Goal: Task Accomplishment & Management: Use online tool/utility

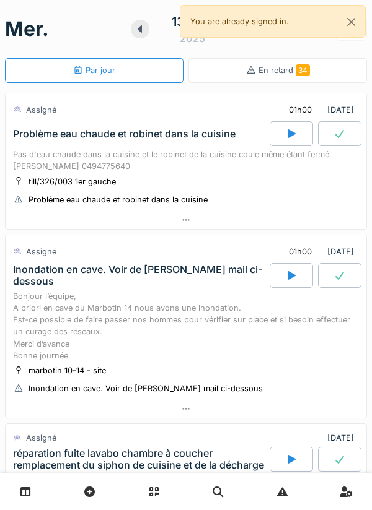
click at [147, 33] on div at bounding box center [140, 29] width 19 height 19
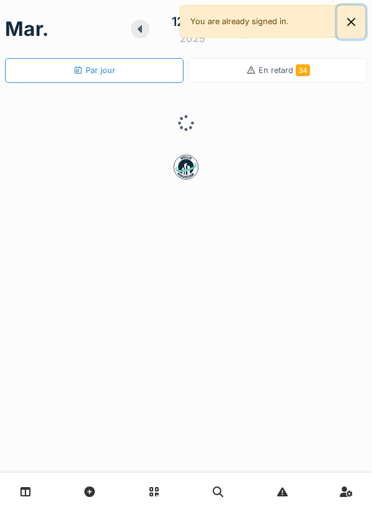
click at [359, 15] on button "Close" at bounding box center [351, 22] width 28 height 33
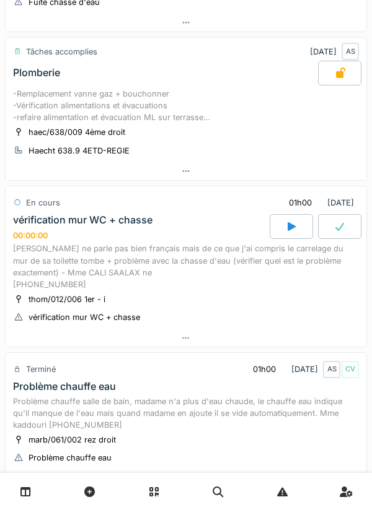
scroll to position [226, 0]
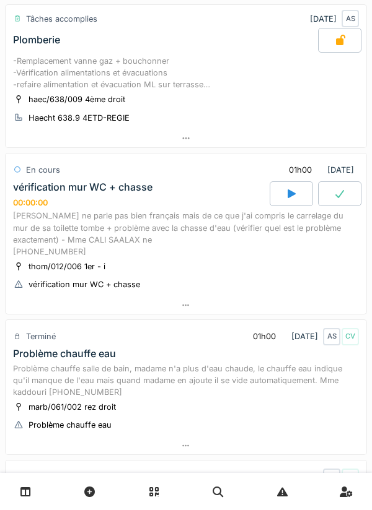
click at [193, 309] on div at bounding box center [186, 306] width 361 height 18
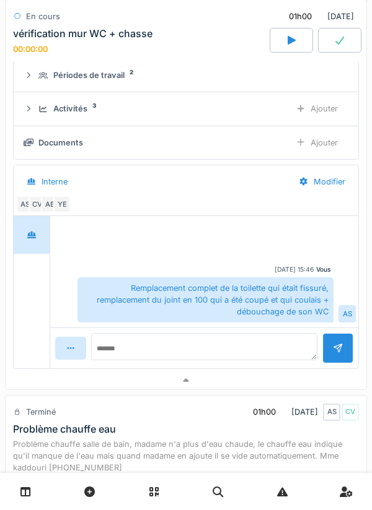
scroll to position [500, 0]
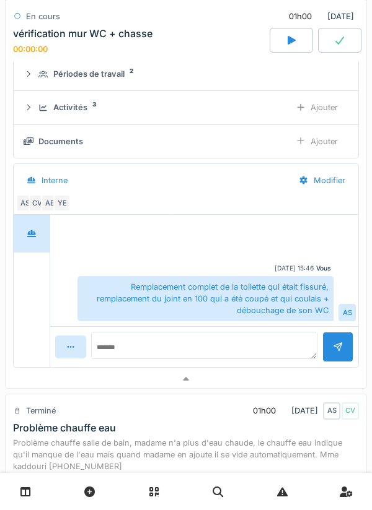
click at [260, 108] on div "Activités 3" at bounding box center [159, 108] width 242 height 12
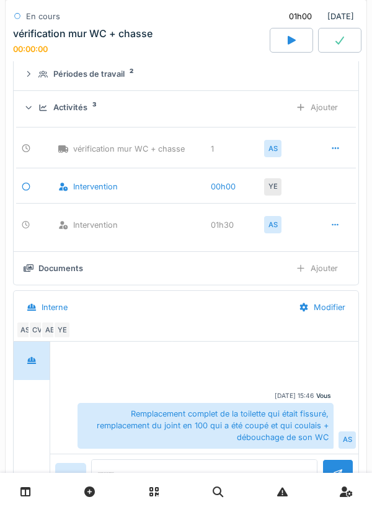
click at [314, 117] on div "Ajouter" at bounding box center [316, 107] width 63 height 23
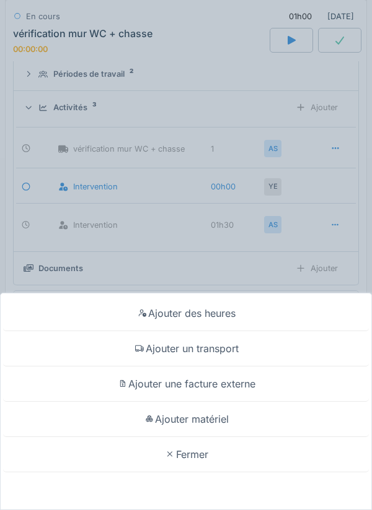
click at [221, 414] on div "Ajouter matériel" at bounding box center [186, 419] width 366 height 35
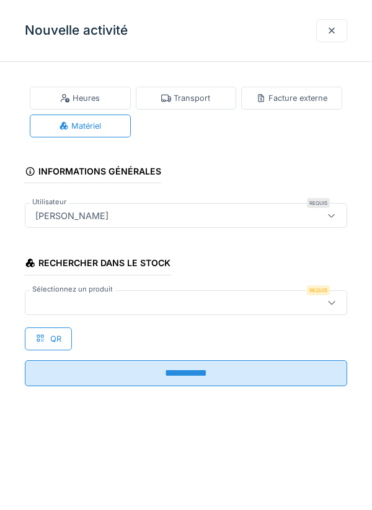
click at [243, 322] on div "Rechercher dans le stock Sélectionnez un produit Requis QR" at bounding box center [186, 297] width 322 height 106
click at [258, 301] on div at bounding box center [165, 303] width 270 height 14
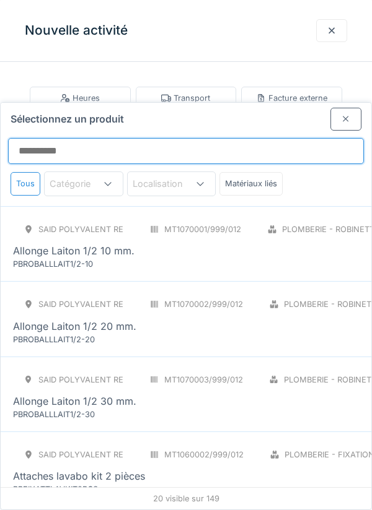
click at [260, 138] on input "Sélectionnez un produit" at bounding box center [186, 151] width 356 height 26
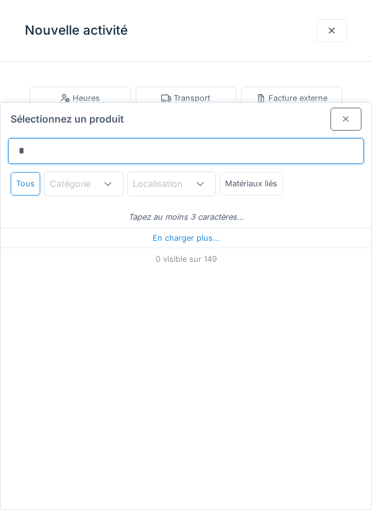
type input "**"
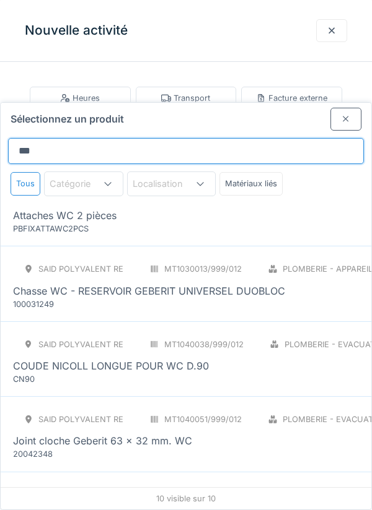
scroll to position [34, 0]
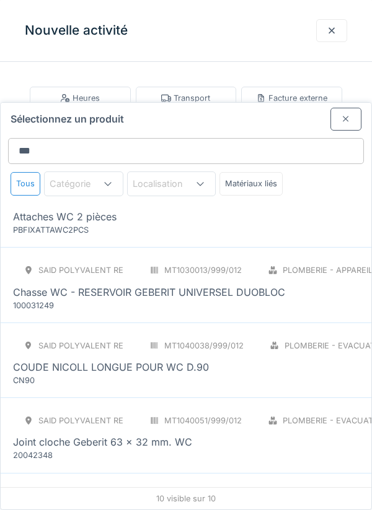
click at [283, 186] on div "SAID polyvalent RE MT1060004/999/012 Plomberie - Fixations PCE Attaches WC 2 pi…" at bounding box center [254, 210] width 483 height 52
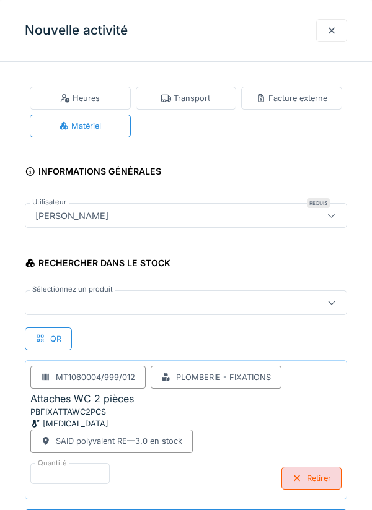
click at [194, 309] on div at bounding box center [165, 303] width 270 height 14
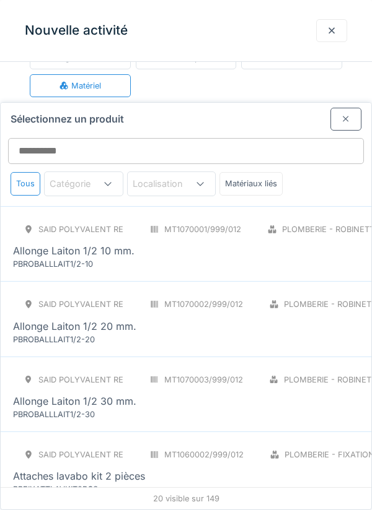
scroll to position [47, 0]
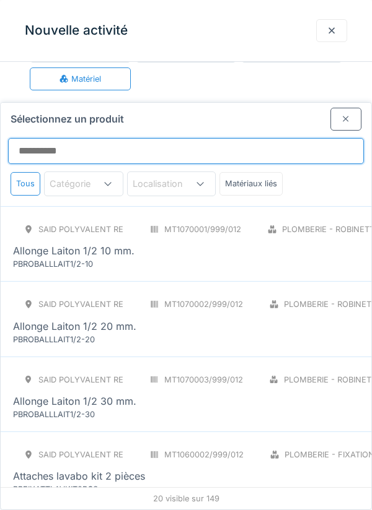
click at [260, 138] on input "Sélectionnez un produit" at bounding box center [186, 151] width 356 height 26
type input "**"
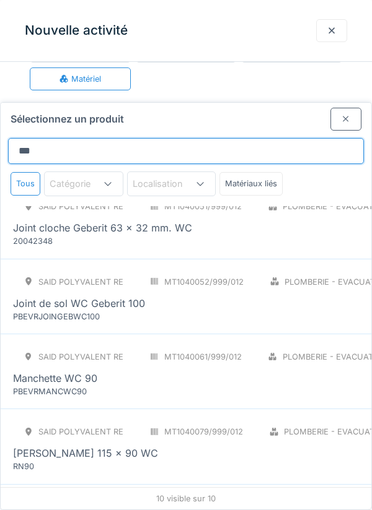
scroll to position [265, 0]
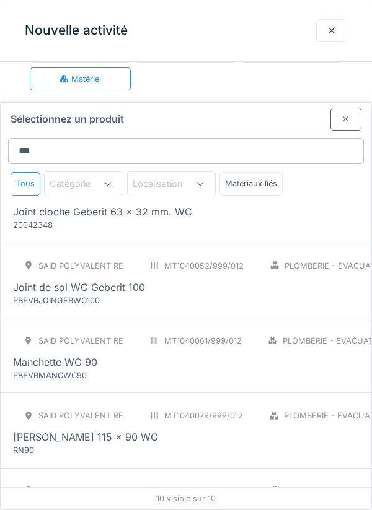
click at [249, 255] on div "MT1040052/999/012" at bounding box center [196, 266] width 115 height 23
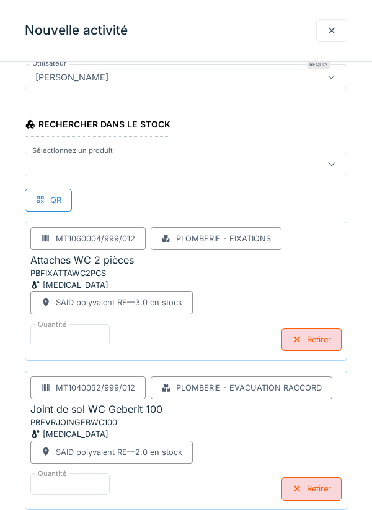
click at [314, 174] on div at bounding box center [186, 164] width 322 height 25
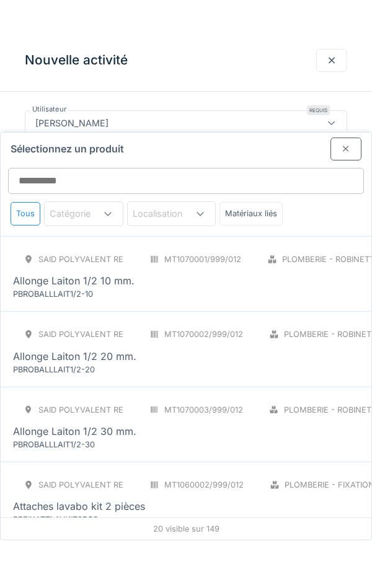
scroll to position [17, 0]
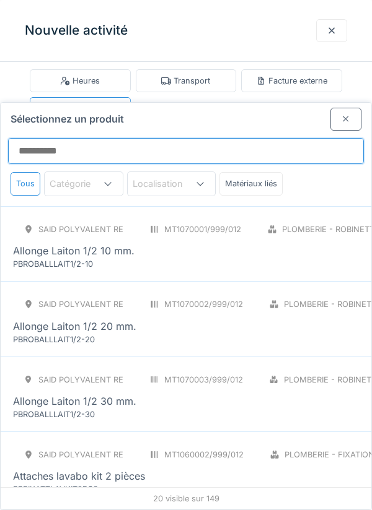
click at [274, 138] on input "Sélectionnez un produit" at bounding box center [186, 151] width 356 height 26
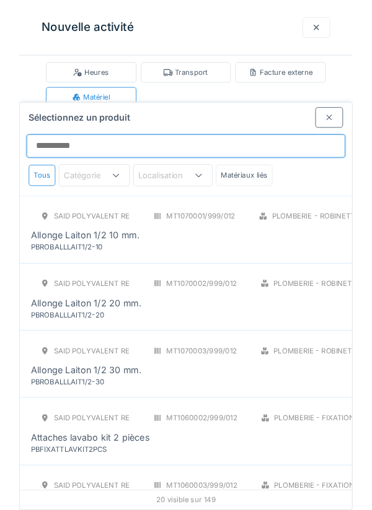
scroll to position [58, 0]
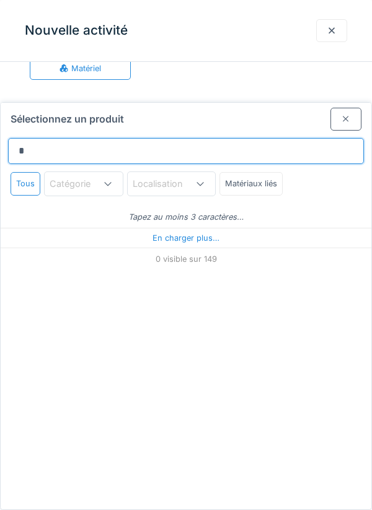
type input "**"
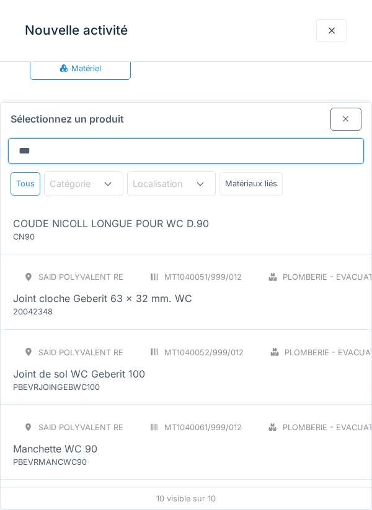
scroll to position [184, 0]
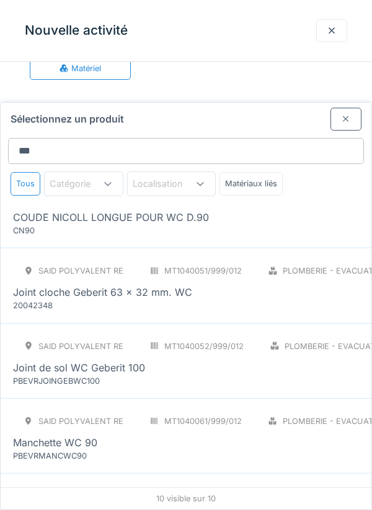
click at [43, 210] on div "COUDE NICOLL LONGUE POUR WC D.90" at bounding box center [111, 217] width 196 height 15
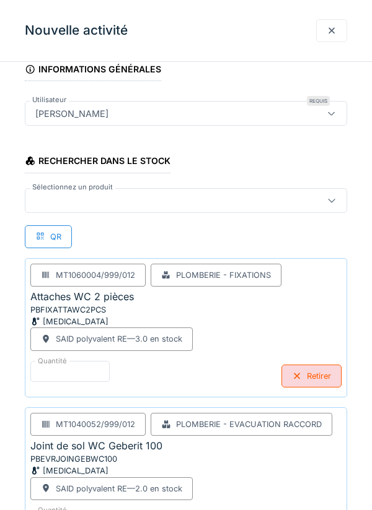
scroll to position [0, 0]
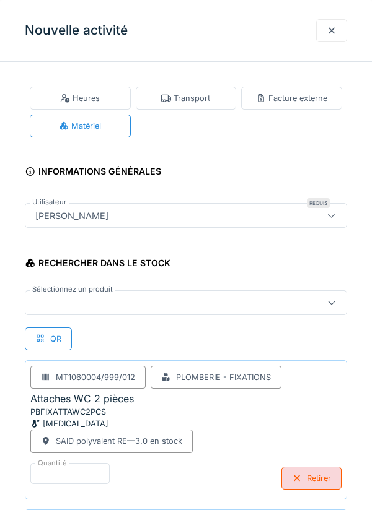
click at [61, 305] on div at bounding box center [165, 303] width 270 height 14
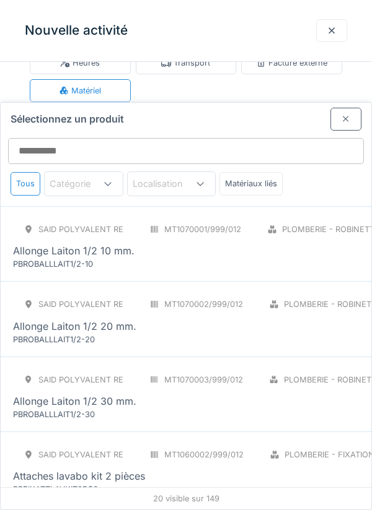
scroll to position [47, 0]
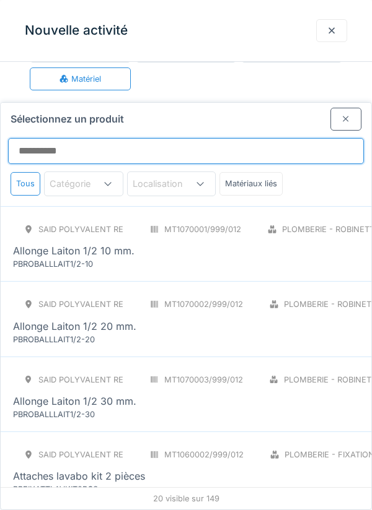
click at [48, 138] on input "Sélectionnez un produit" at bounding box center [186, 151] width 356 height 26
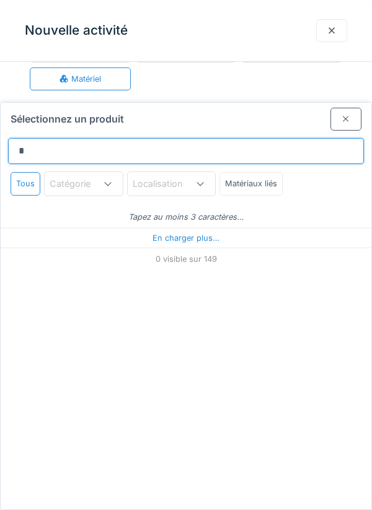
type input "**"
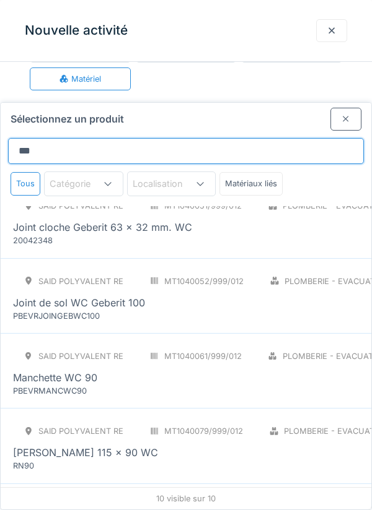
scroll to position [0, 0]
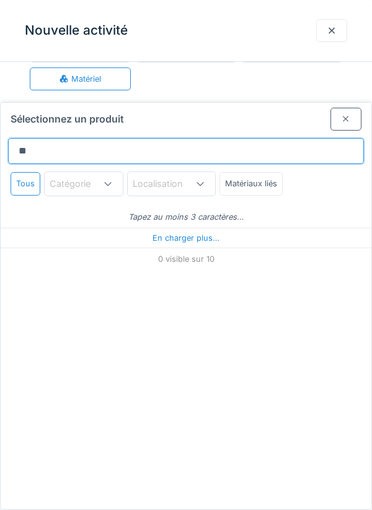
type input "*"
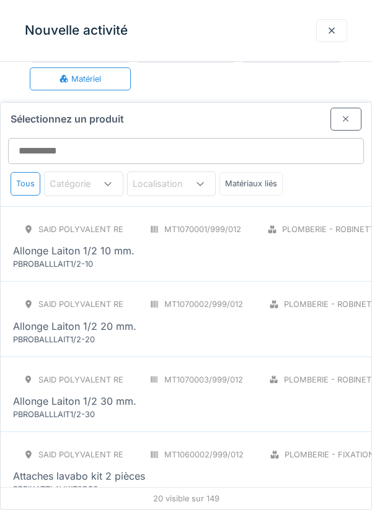
click at [360, 108] on div at bounding box center [345, 119] width 31 height 23
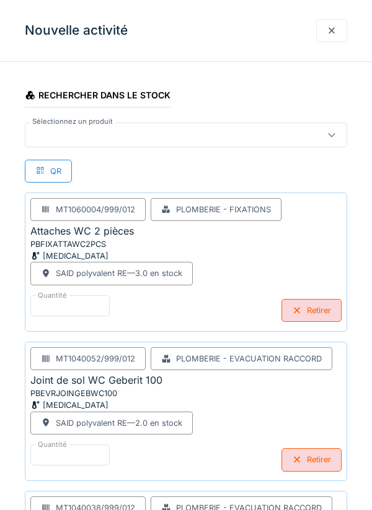
scroll to position [299, 0]
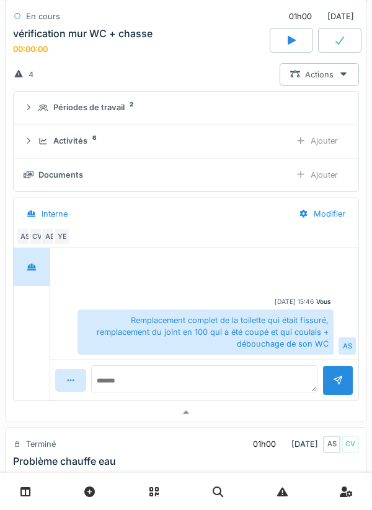
scroll to position [463, 0]
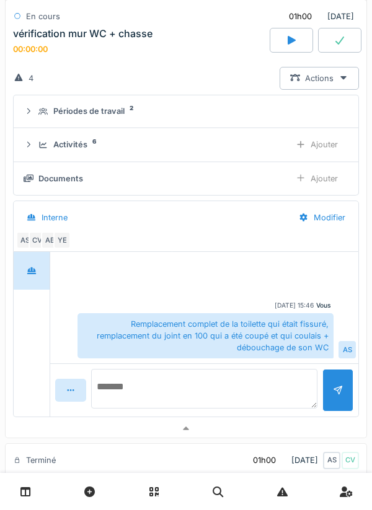
click at [113, 383] on textarea at bounding box center [204, 389] width 226 height 40
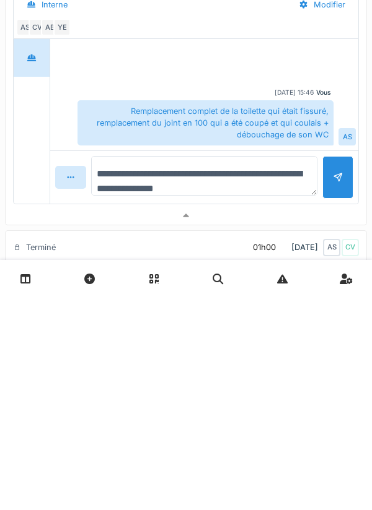
click at [260, 396] on textarea "**********" at bounding box center [204, 389] width 226 height 40
click at [271, 383] on textarea "**********" at bounding box center [204, 389] width 226 height 40
click at [255, 395] on textarea "**********" at bounding box center [204, 389] width 226 height 40
click at [258, 381] on textarea "**********" at bounding box center [204, 389] width 226 height 40
click at [109, 406] on textarea "**********" at bounding box center [204, 389] width 226 height 40
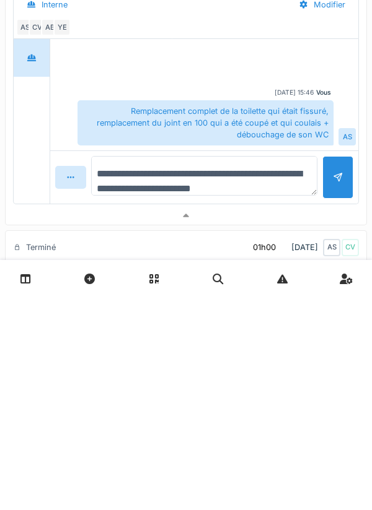
click at [112, 402] on textarea "**********" at bounding box center [204, 389] width 226 height 40
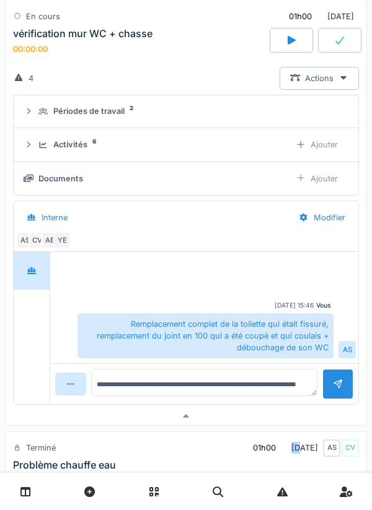
click at [116, 190] on div "Documents Ajouter" at bounding box center [186, 178] width 325 height 23
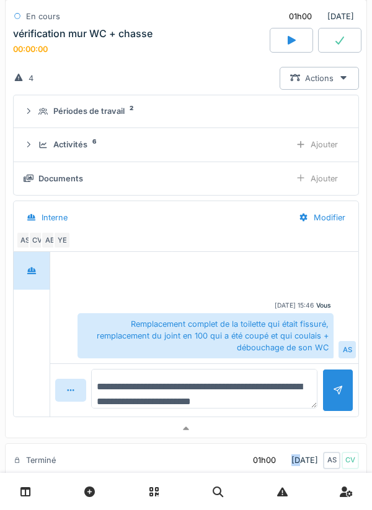
click at [298, 386] on textarea "**********" at bounding box center [204, 389] width 226 height 40
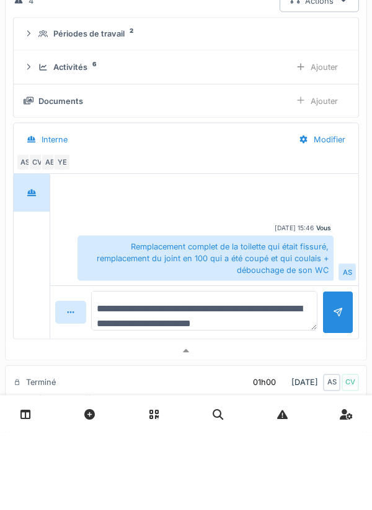
scroll to position [0, 0]
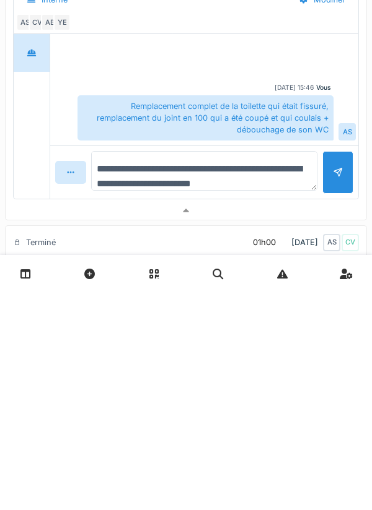
click at [116, 406] on textarea "**********" at bounding box center [204, 389] width 226 height 40
type textarea "**********"
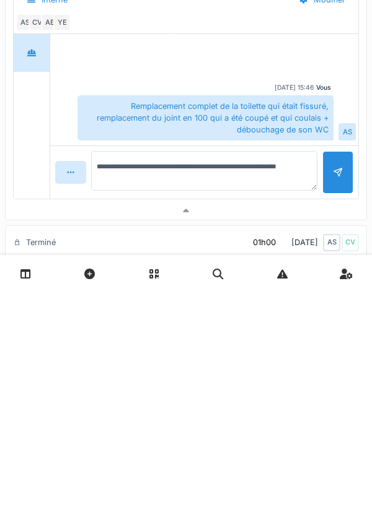
click at [333, 400] on div at bounding box center [337, 390] width 31 height 43
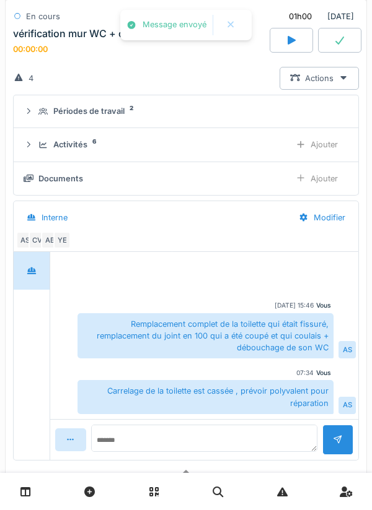
click at [326, 187] on div "Ajouter" at bounding box center [316, 178] width 63 height 23
click at [328, 187] on div "Ajouter" at bounding box center [316, 178] width 63 height 23
click at [331, 143] on div "Ajouter" at bounding box center [316, 144] width 63 height 23
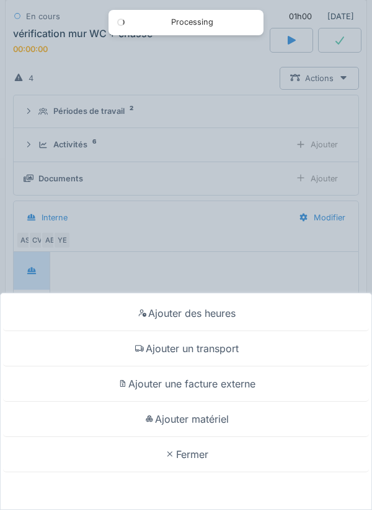
click at [334, 143] on div "Ajouter des heures Ajouter un transport Ajouter une facture externe Ajouter mat…" at bounding box center [186, 255] width 372 height 510
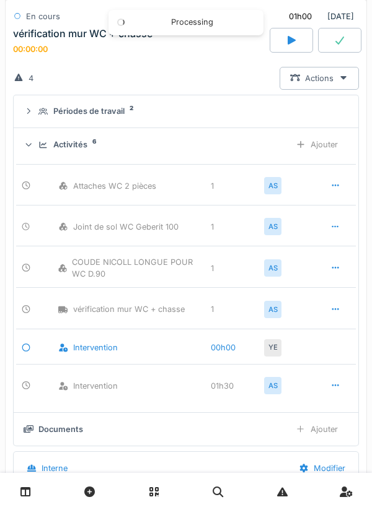
click at [329, 146] on div "Ajouter" at bounding box center [316, 144] width 63 height 23
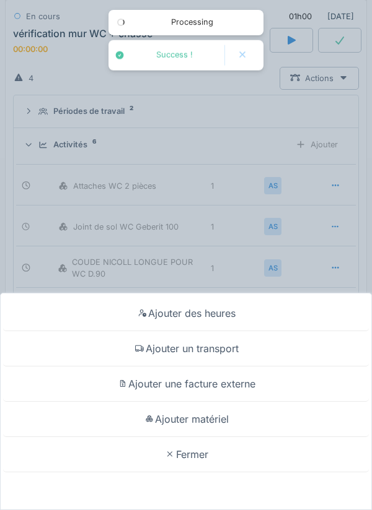
click at [335, 217] on div "Ajouter des heures Ajouter un transport Ajouter une facture externe Ajouter mat…" at bounding box center [186, 255] width 372 height 510
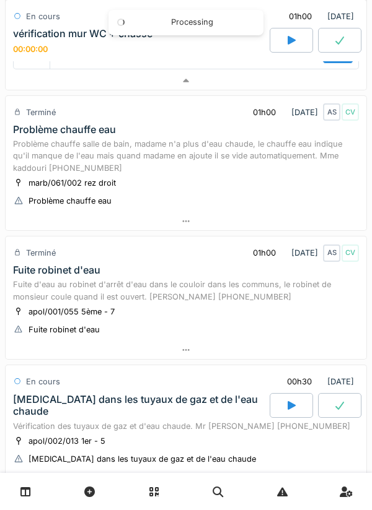
scroll to position [987, 0]
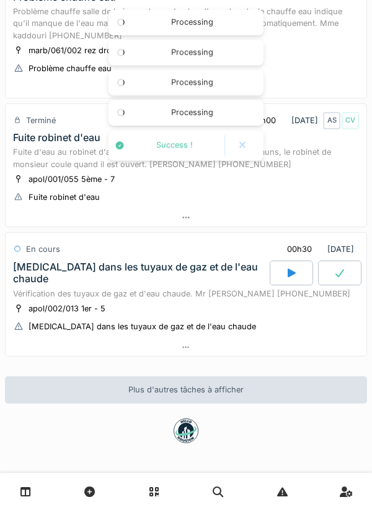
click at [255, 344] on div at bounding box center [186, 348] width 361 height 18
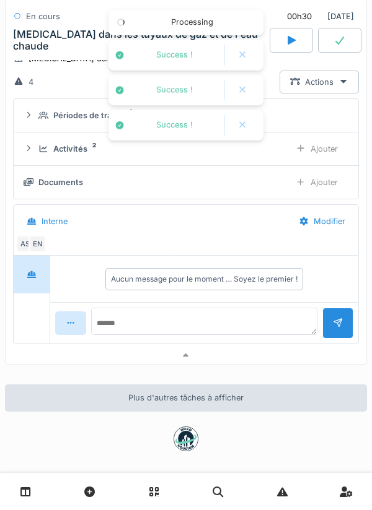
scroll to position [1262, 0]
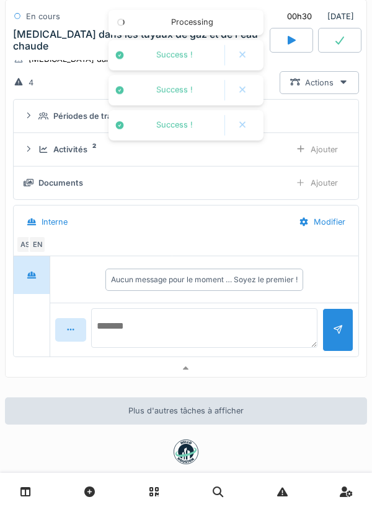
click at [277, 329] on textarea at bounding box center [204, 329] width 226 height 40
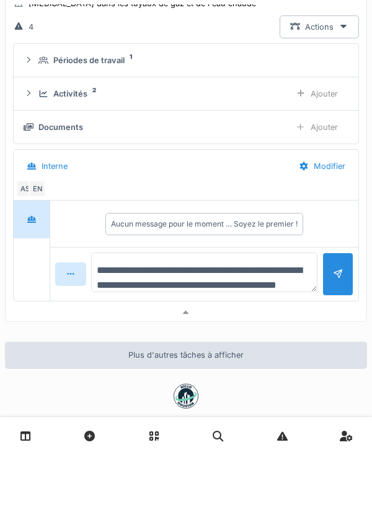
scroll to position [14, 0]
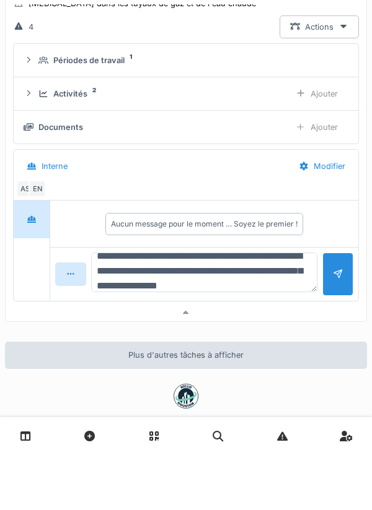
type textarea "**********"
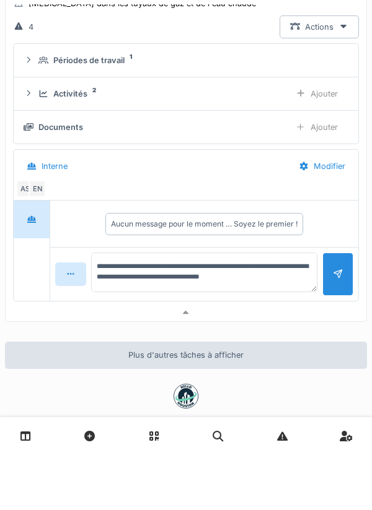
click at [332, 330] on div at bounding box center [337, 330] width 31 height 43
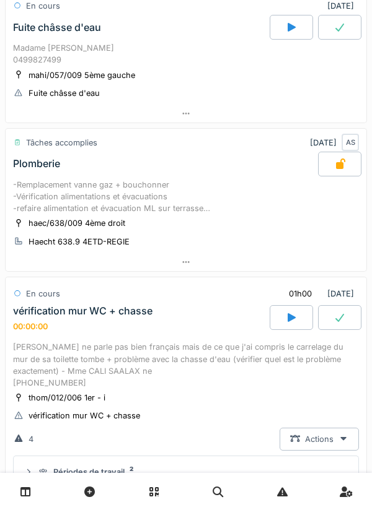
scroll to position [0, 0]
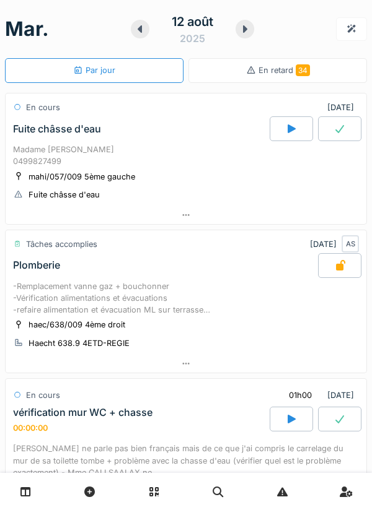
click at [247, 30] on icon at bounding box center [245, 29] width 12 height 10
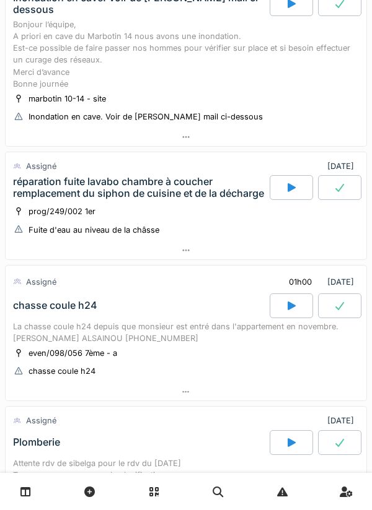
scroll to position [294, 0]
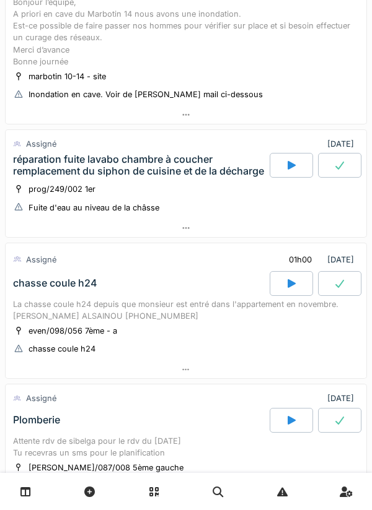
click at [255, 237] on div at bounding box center [186, 228] width 361 height 18
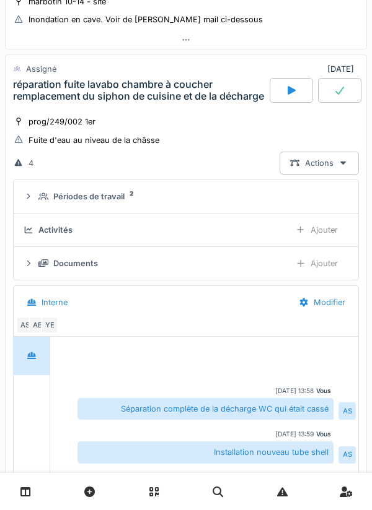
scroll to position [386, 0]
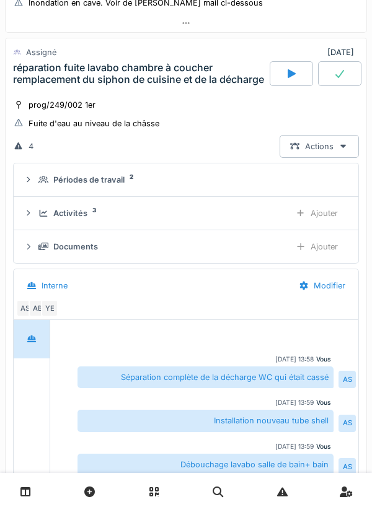
click at [279, 151] on div "Actions" at bounding box center [318, 146] width 79 height 23
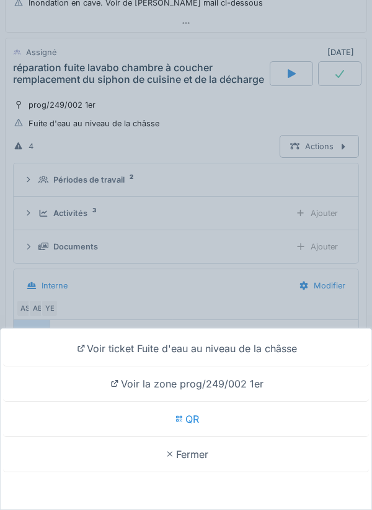
click at [269, 169] on div "Voir ticket Fuite d'eau au niveau de la châsse Voir la zone prog/249/002 1er QR…" at bounding box center [186, 255] width 372 height 510
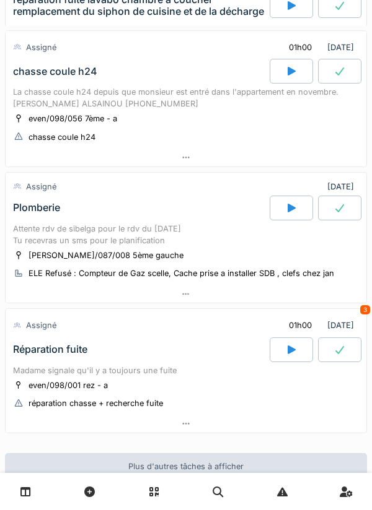
scroll to position [1147, 0]
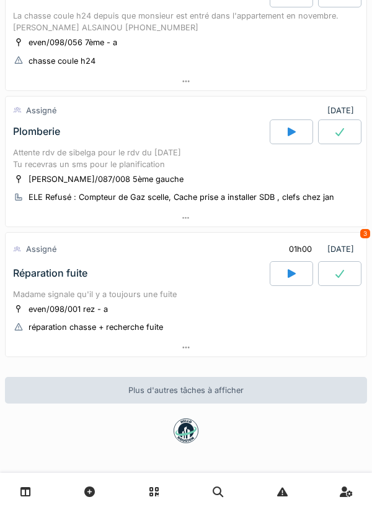
click at [227, 344] on div at bounding box center [186, 348] width 361 height 18
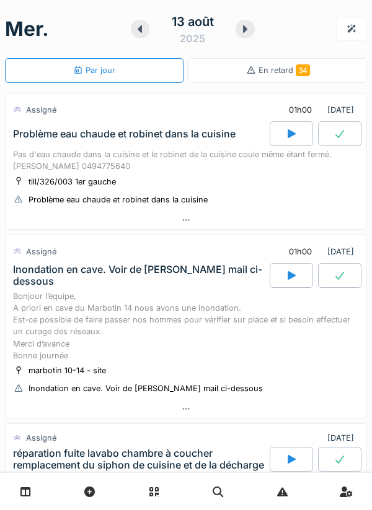
scroll to position [4, 0]
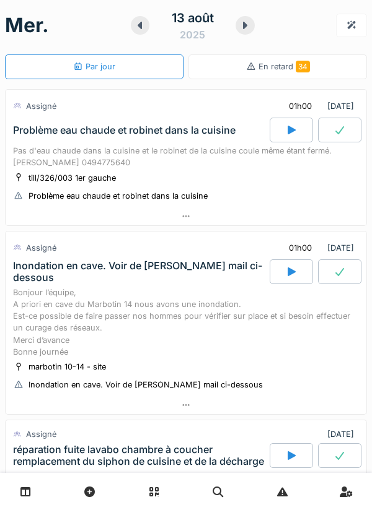
click at [144, 24] on icon at bounding box center [140, 25] width 12 height 10
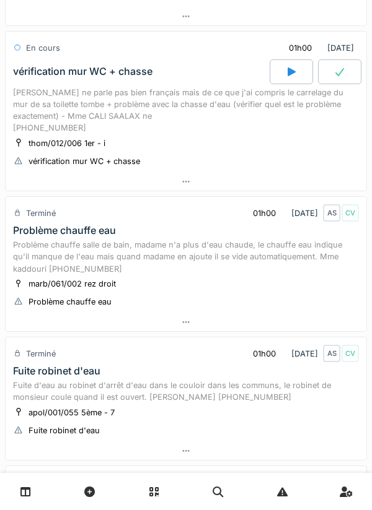
scroll to position [320, 0]
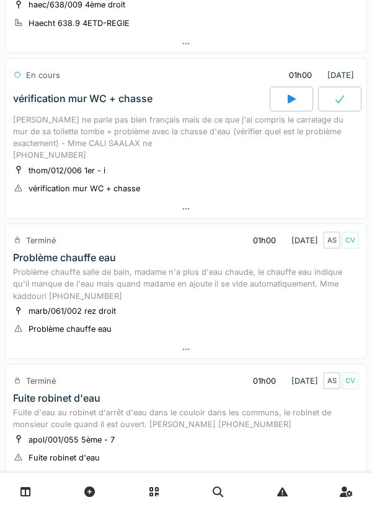
click at [224, 124] on div "Madame ne parle pas bien français mais de ce que j'ai compris le carrelage du m…" at bounding box center [186, 138] width 346 height 48
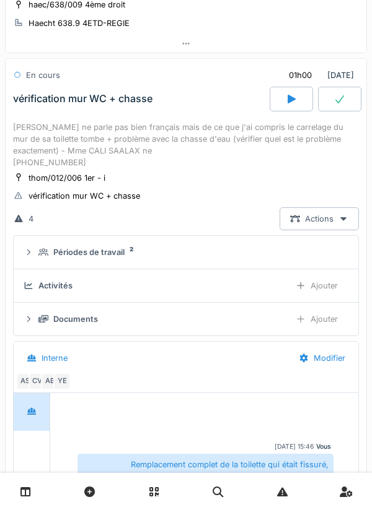
scroll to position [328, 0]
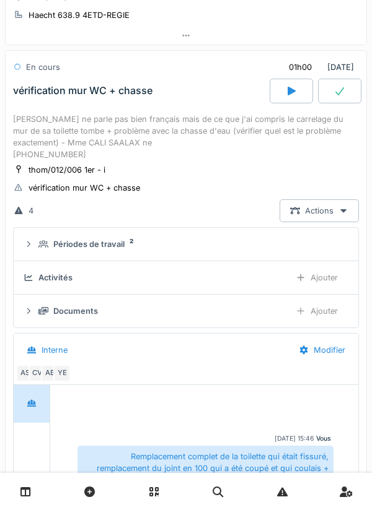
click at [326, 279] on div "Ajouter" at bounding box center [316, 277] width 63 height 23
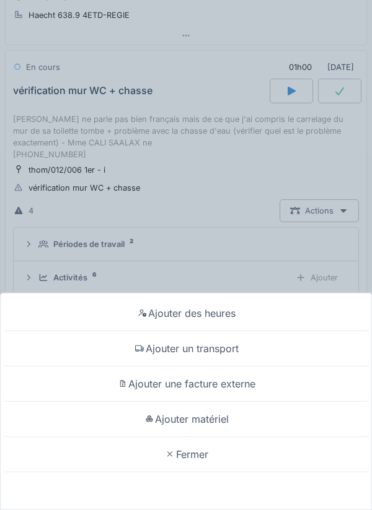
click at [224, 416] on div "Ajouter matériel" at bounding box center [186, 419] width 366 height 35
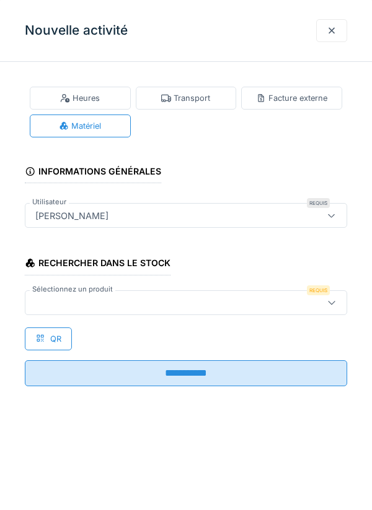
click at [226, 305] on div at bounding box center [165, 303] width 270 height 14
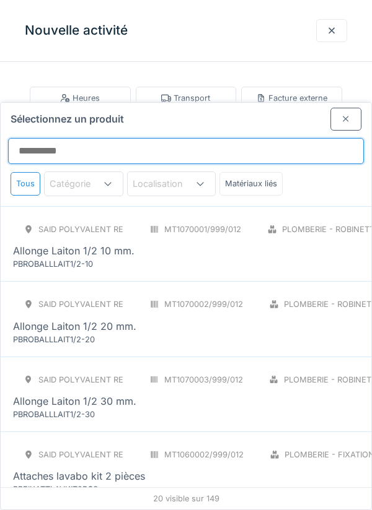
click at [236, 138] on input "Sélectionnez un produit" at bounding box center [186, 151] width 356 height 26
type input "**"
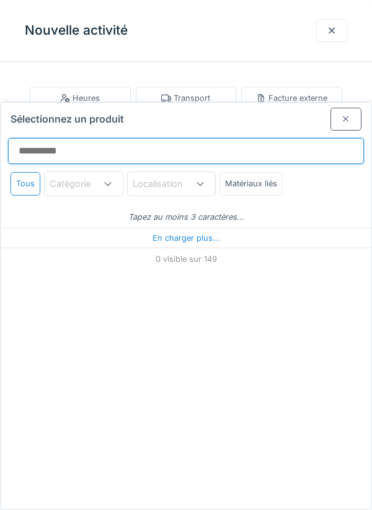
type input "**"
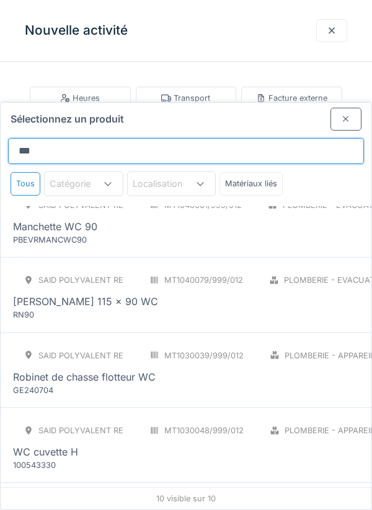
scroll to position [423, 0]
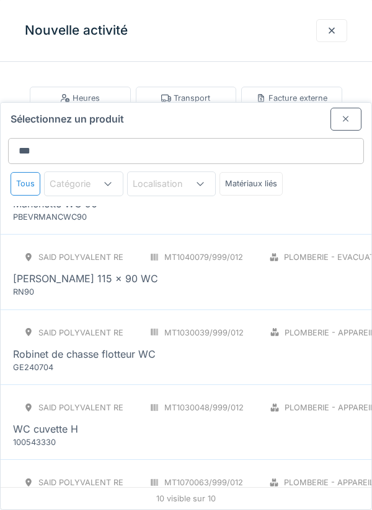
click at [299, 396] on div "Plomberie - Appareils sanitaires" at bounding box center [348, 407] width 178 height 23
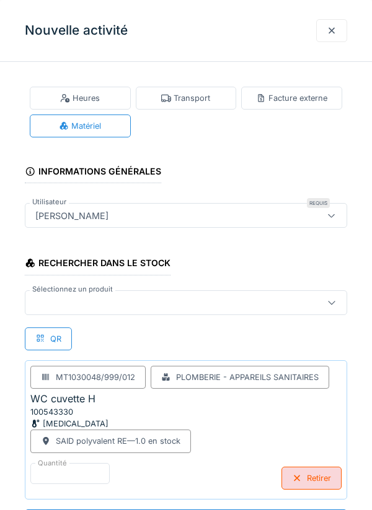
scroll to position [1, 0]
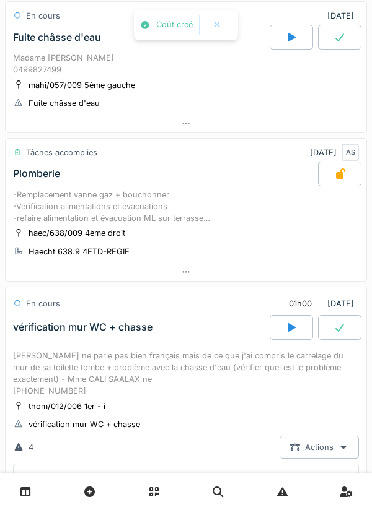
scroll to position [0, 0]
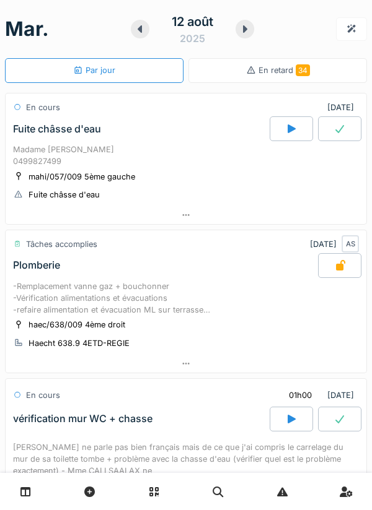
click at [247, 35] on div at bounding box center [244, 29] width 19 height 19
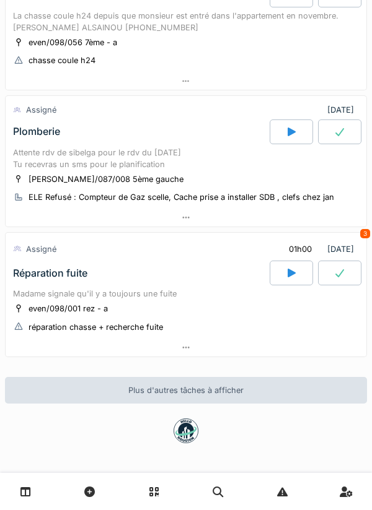
scroll to position [591, 0]
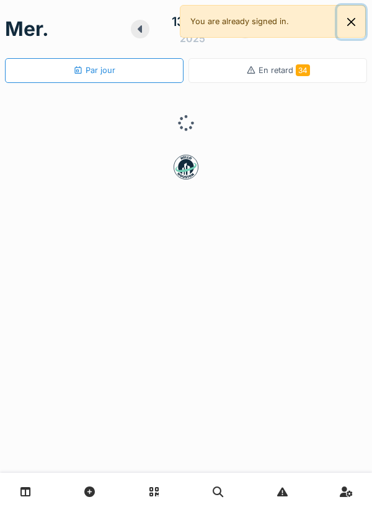
click at [357, 14] on button "Close" at bounding box center [351, 22] width 28 height 33
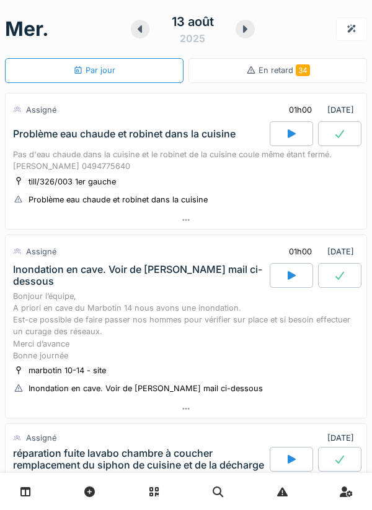
click at [244, 32] on icon at bounding box center [245, 28] width 4 height 7
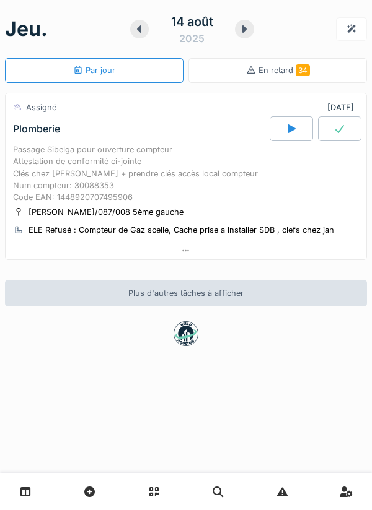
click at [145, 26] on div at bounding box center [139, 29] width 19 height 19
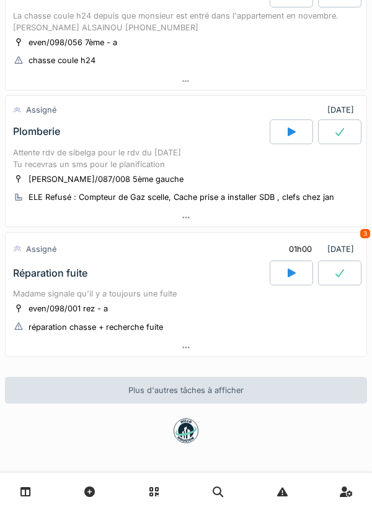
scroll to position [583, 0]
click at [172, 280] on div "Réparation fuite" at bounding box center [140, 273] width 259 height 25
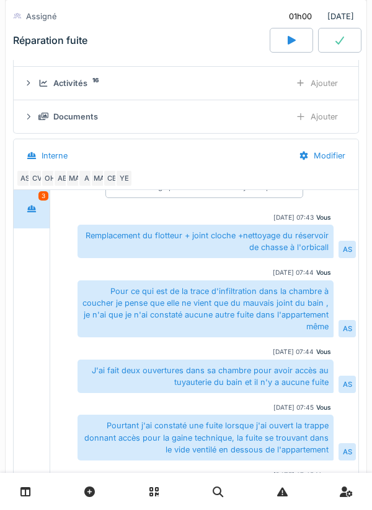
scroll to position [18, 0]
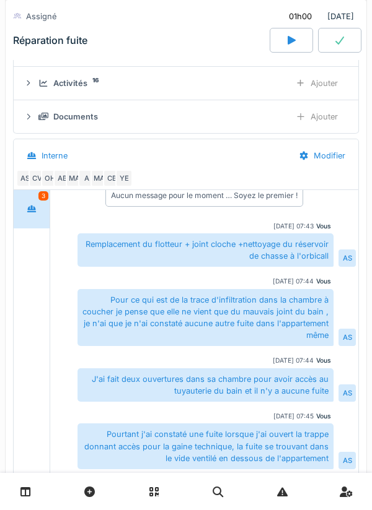
click at [219, 89] on div "Activités 16" at bounding box center [159, 83] width 242 height 12
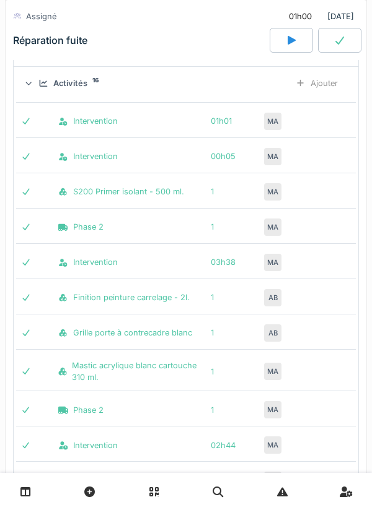
click at [201, 89] on div "Activités 16" at bounding box center [159, 83] width 242 height 12
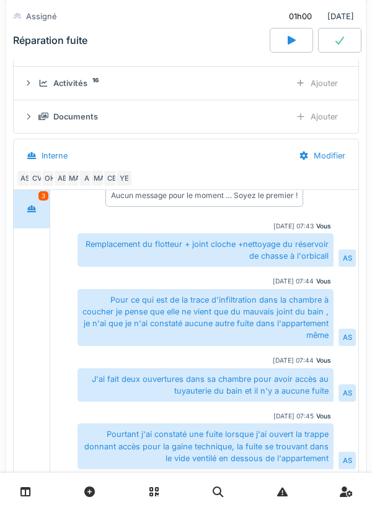
click at [214, 128] on div "Documents Ajouter" at bounding box center [186, 116] width 325 height 23
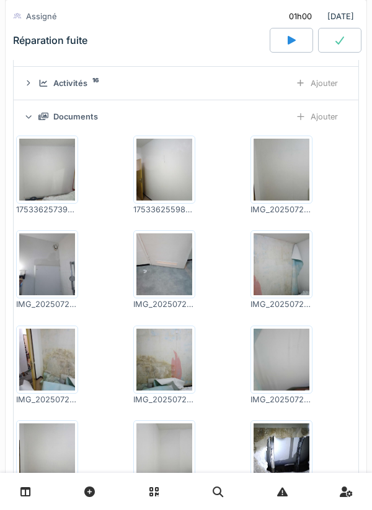
click at [149, 385] on img at bounding box center [164, 360] width 56 height 62
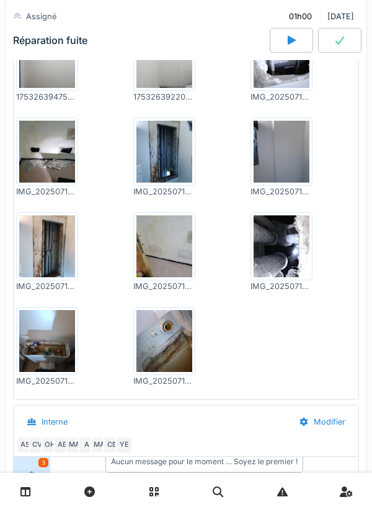
scroll to position [1329, 0]
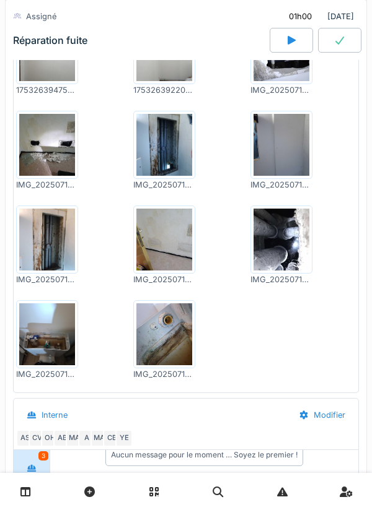
click at [150, 348] on img at bounding box center [164, 335] width 56 height 62
click at [46, 366] on img at bounding box center [47, 335] width 56 height 62
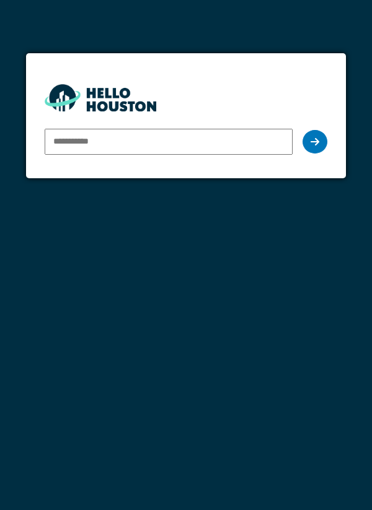
click at [157, 144] on input "email" at bounding box center [169, 142] width 248 height 26
type input "**********"
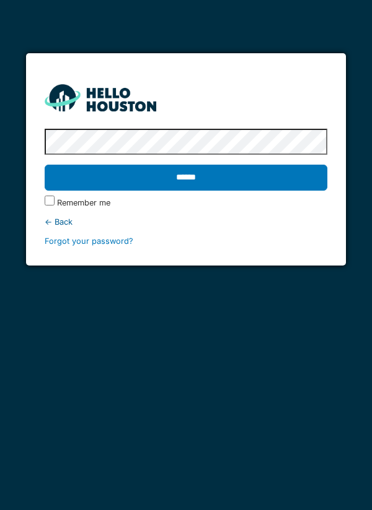
click at [64, 207] on label "Remember me" at bounding box center [83, 203] width 53 height 12
click at [146, 188] on input "******" at bounding box center [186, 178] width 283 height 26
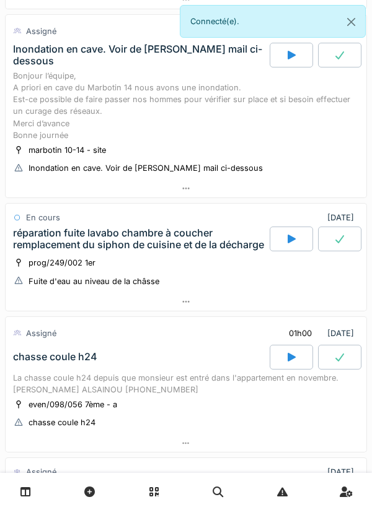
scroll to position [220, 0]
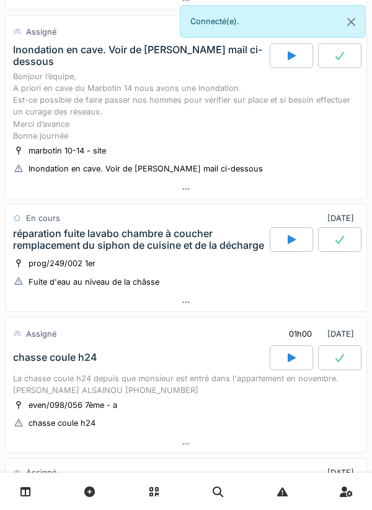
click at [297, 252] on div at bounding box center [290, 239] width 43 height 25
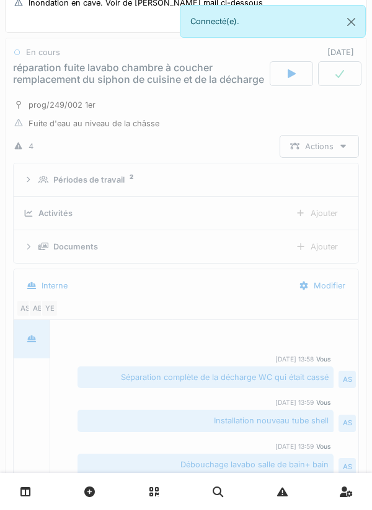
scroll to position [386, 0]
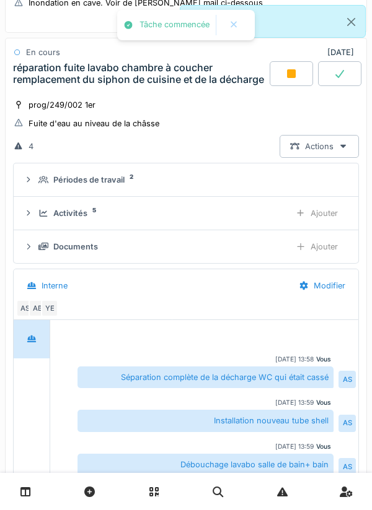
click at [322, 225] on div "Ajouter" at bounding box center [316, 213] width 63 height 23
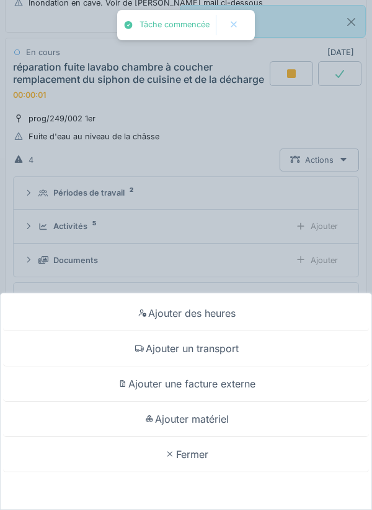
click at [245, 349] on div "Ajouter un transport" at bounding box center [186, 348] width 366 height 35
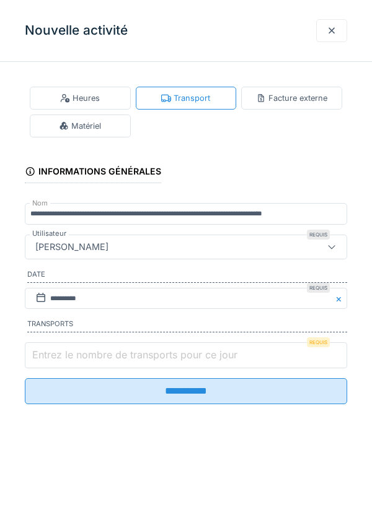
click at [273, 353] on input "Entrez le nombre de transports pour ce jour" at bounding box center [186, 356] width 322 height 26
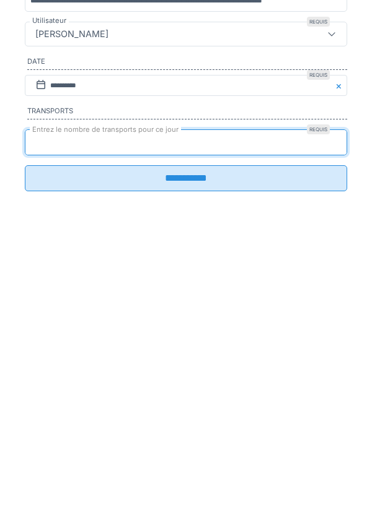
type input "*"
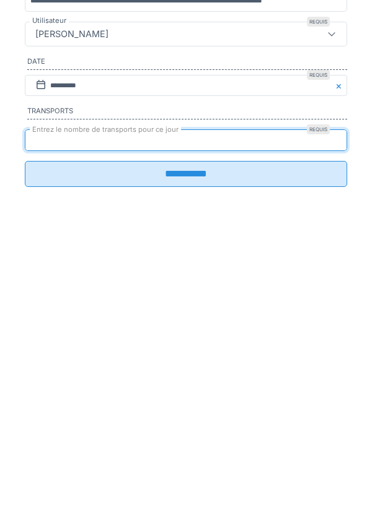
click at [312, 398] on input "**********" at bounding box center [186, 387] width 322 height 26
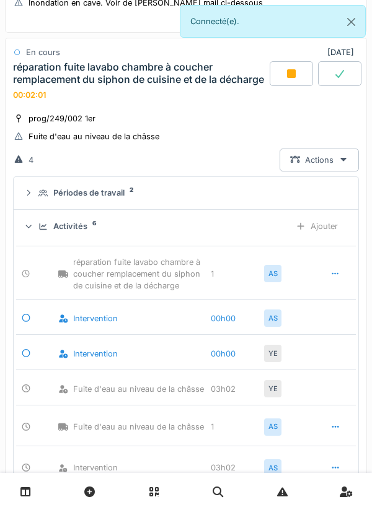
click at [248, 136] on div "prog/249/002 1er Fuite d'eau au niveau de la châsse" at bounding box center [186, 127] width 346 height 31
click at [201, 190] on details "Périodes de travail 2" at bounding box center [186, 193] width 344 height 33
click at [255, 126] on div "prog/249/002 1er Fuite d'eau au niveau de la châsse" at bounding box center [186, 127] width 346 height 31
click at [322, 164] on div "Actions" at bounding box center [318, 160] width 79 height 23
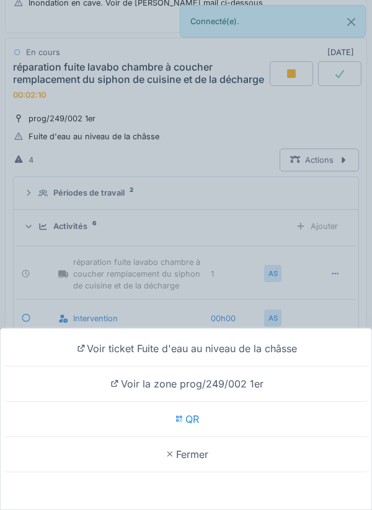
click at [229, 349] on div "Voir ticket Fuite d'eau au niveau de la châsse" at bounding box center [186, 348] width 366 height 35
